Goal: Task Accomplishment & Management: Use online tool/utility

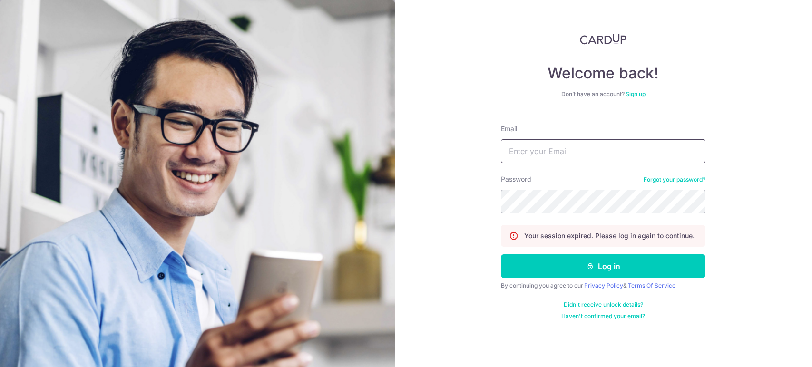
type input "[EMAIL_ADDRESS][DOMAIN_NAME]"
click at [537, 260] on button "Log in" at bounding box center [603, 266] width 205 height 24
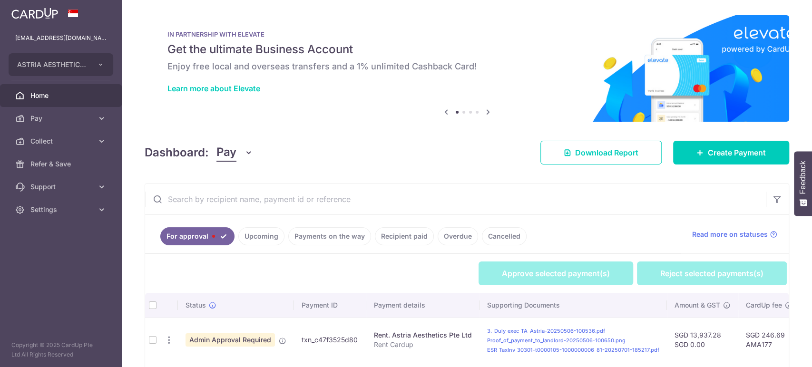
click at [237, 153] on button "Pay" at bounding box center [234, 153] width 37 height 18
click at [242, 196] on link "Collect" at bounding box center [266, 202] width 99 height 23
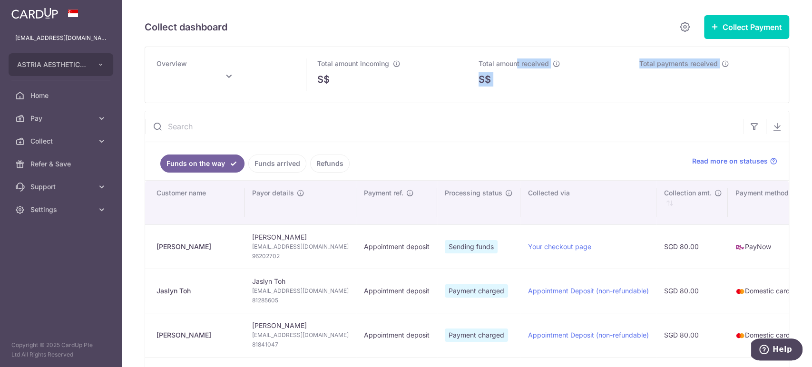
drag, startPoint x: 513, startPoint y: 59, endPoint x: 455, endPoint y: 111, distance: 78.2
click at [455, 111] on div "Overview Total amount incoming S$ Total amount received S$ Total payments recei…" at bounding box center [467, 324] width 645 height 555
click at [425, 133] on input "text" at bounding box center [444, 126] width 598 height 30
type input "October 2025"
